Goal: Information Seeking & Learning: Check status

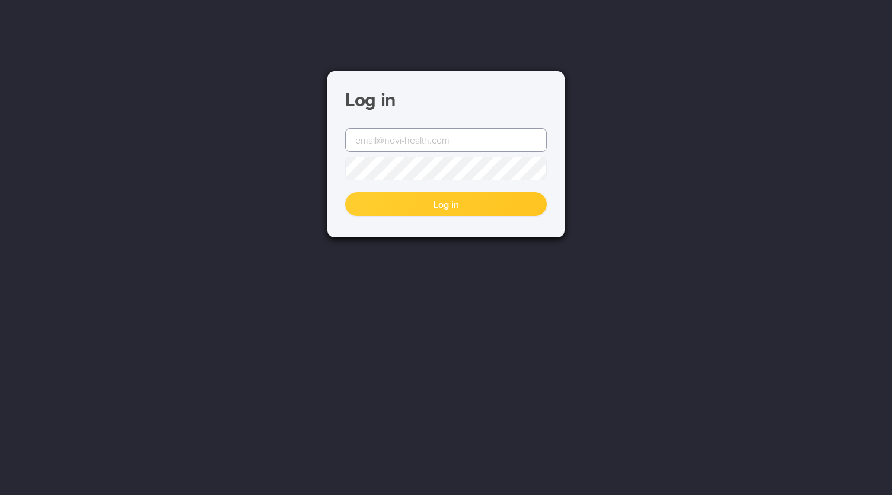
type input "[EMAIL_ADDRESS][DOMAIN_NAME]"
click at [428, 212] on button "Log in" at bounding box center [446, 204] width 202 height 24
click at [397, 200] on button "Log in" at bounding box center [446, 204] width 202 height 24
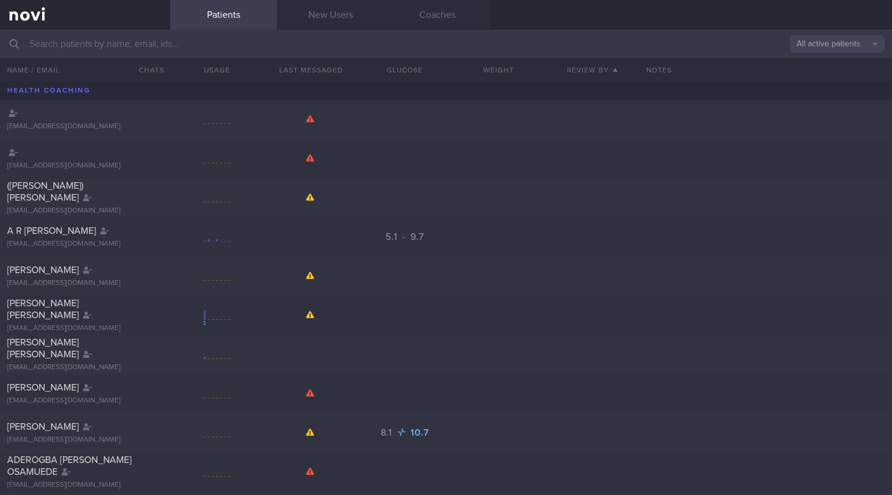
click at [87, 42] on input "text" at bounding box center [446, 44] width 892 height 28
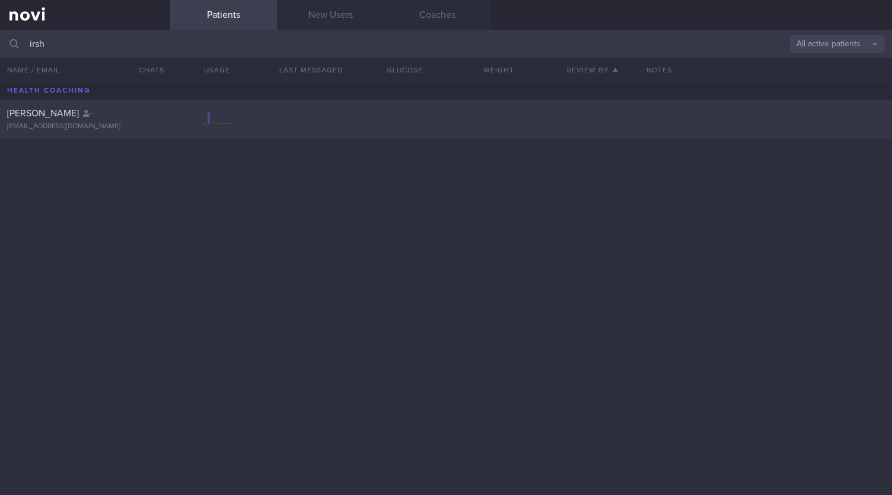
type input "irsh"
click at [480, 117] on div at bounding box center [499, 119] width 94 height 12
select select "8"
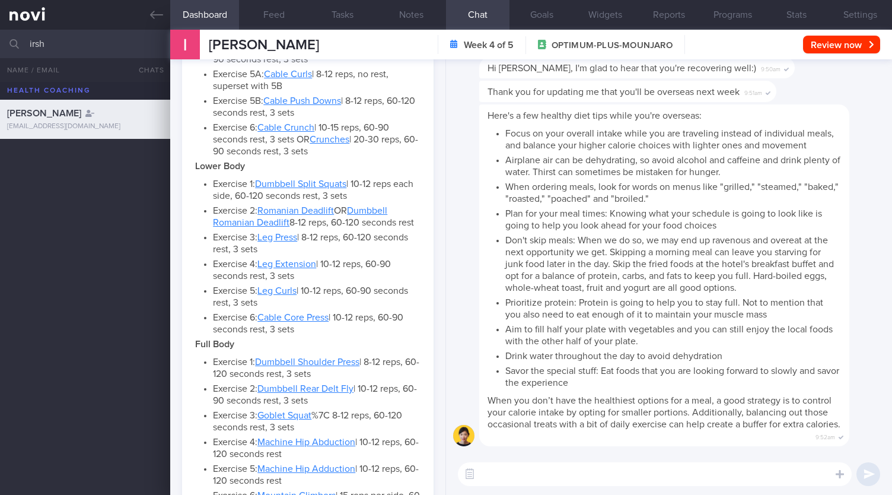
scroll to position [473, 0]
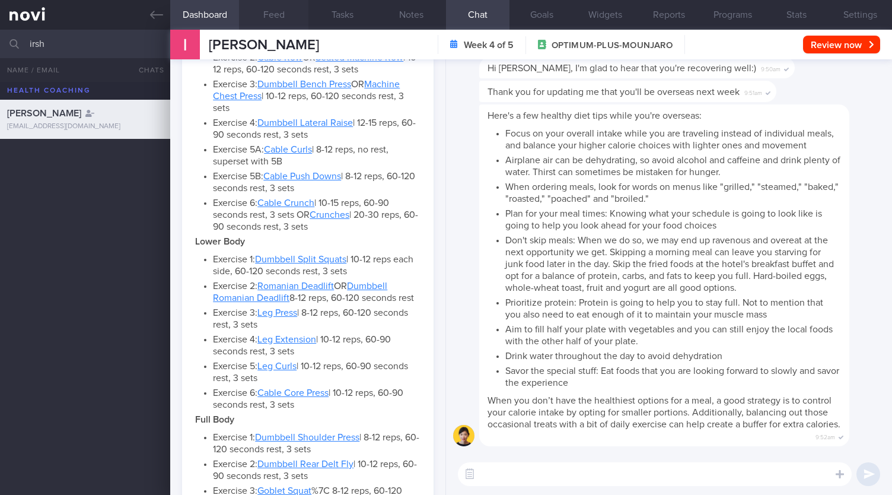
click at [269, 12] on button "Feed" at bounding box center [273, 15] width 69 height 30
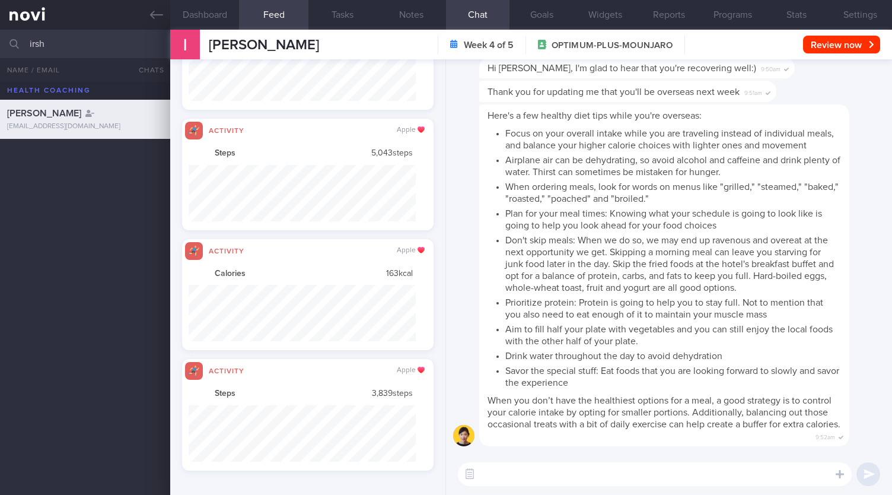
scroll to position [56, 227]
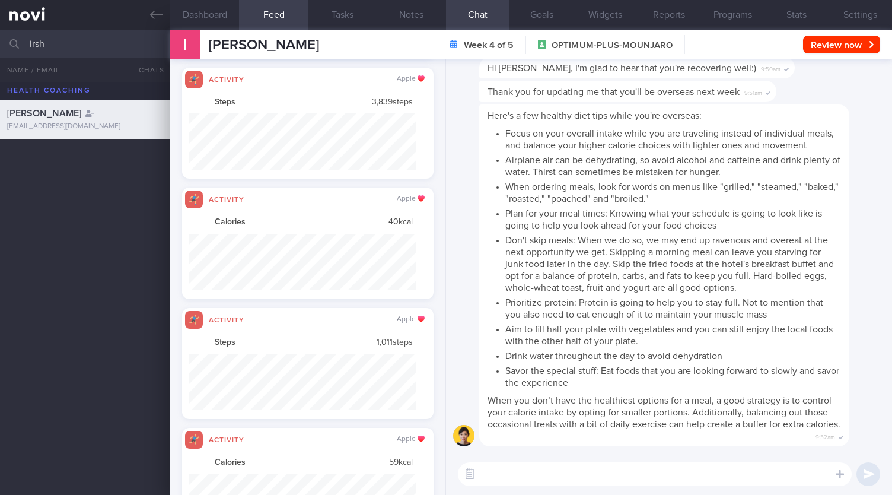
click at [86, 43] on input "irsh" at bounding box center [446, 44] width 892 height 28
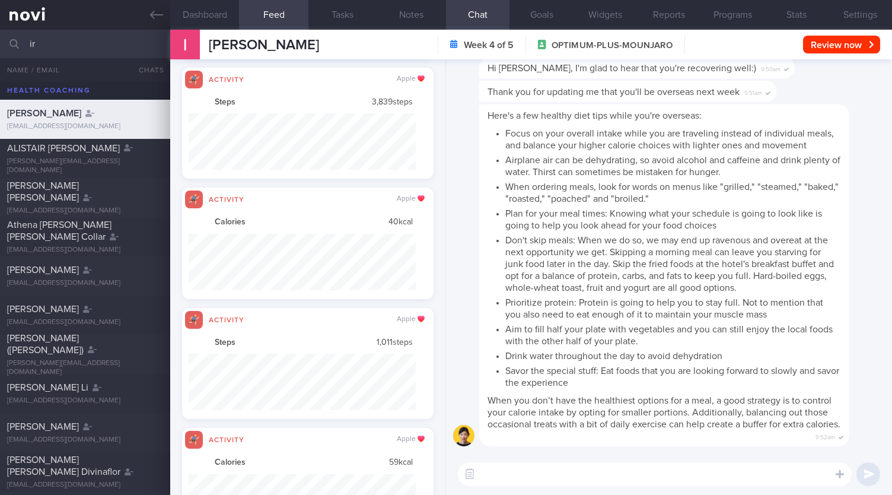
type input "i"
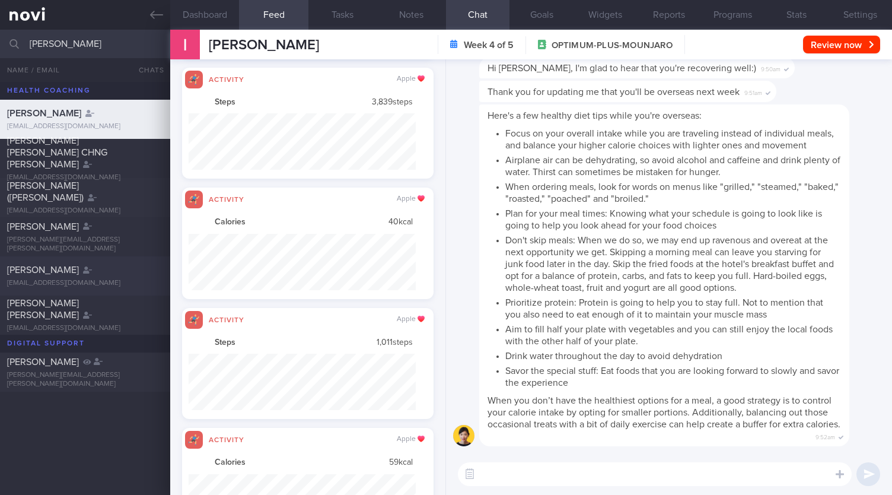
type input "[PERSON_NAME]"
click at [94, 277] on div "[PERSON_NAME] [EMAIL_ADDRESS][DOMAIN_NAME]" at bounding box center [85, 276] width 170 height 24
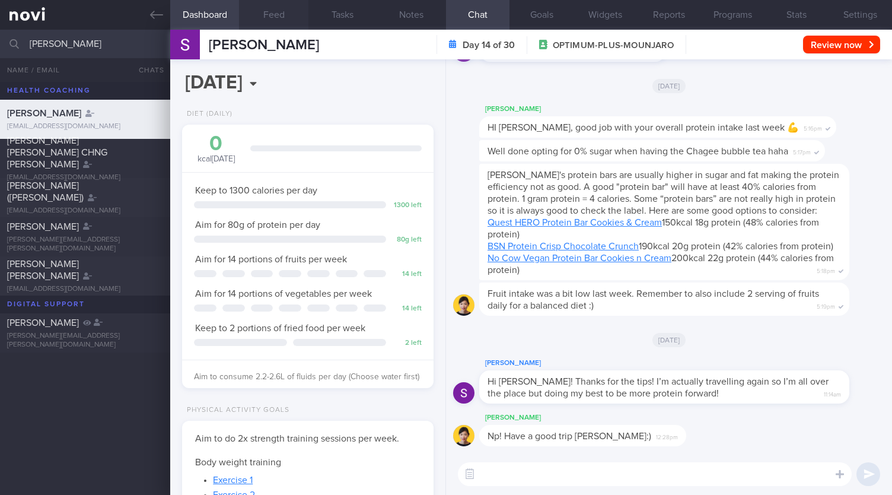
click at [275, 4] on button "Feed" at bounding box center [273, 15] width 69 height 30
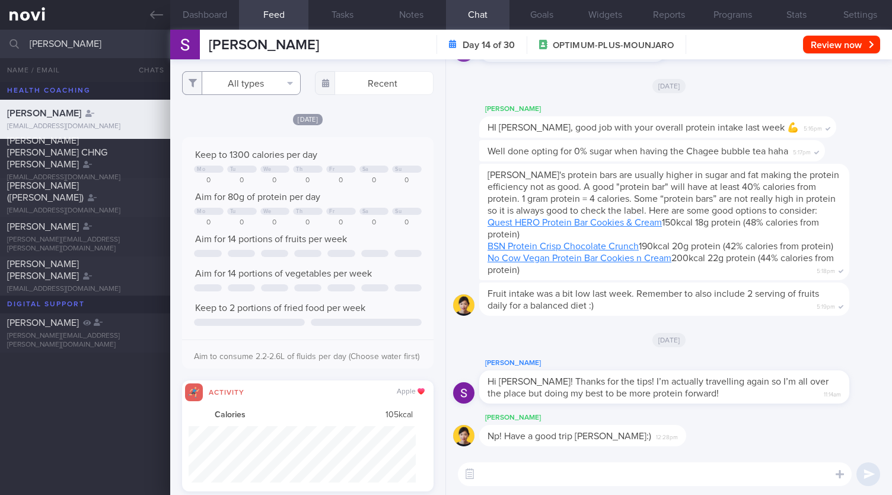
click at [252, 82] on button "All types" at bounding box center [241, 83] width 119 height 24
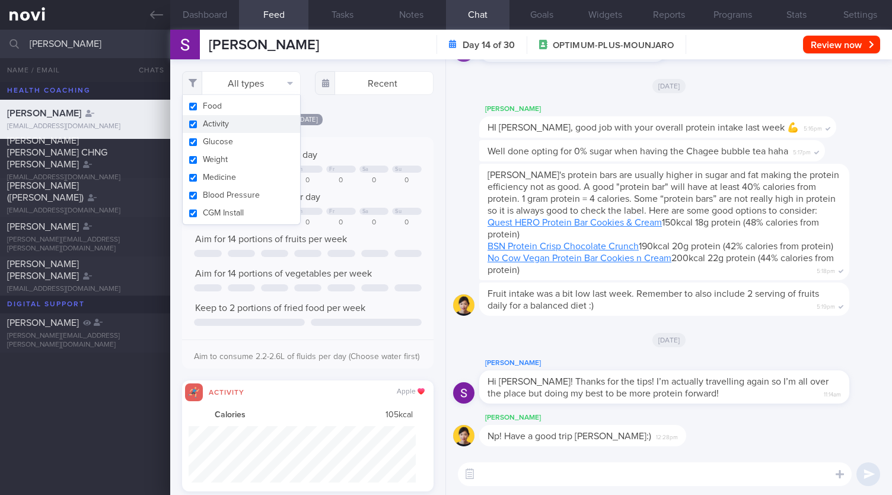
click at [215, 117] on button "Activity" at bounding box center [241, 124] width 117 height 18
checkbox input "false"
